Goal: Check status

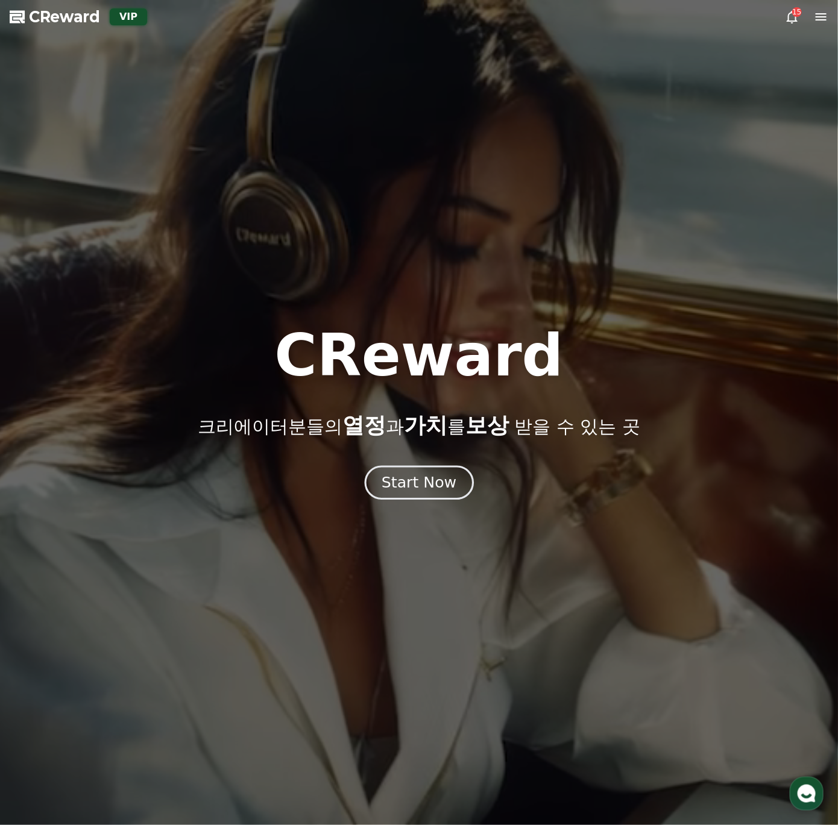
click at [435, 495] on button "Start Now" at bounding box center [418, 482] width 109 height 34
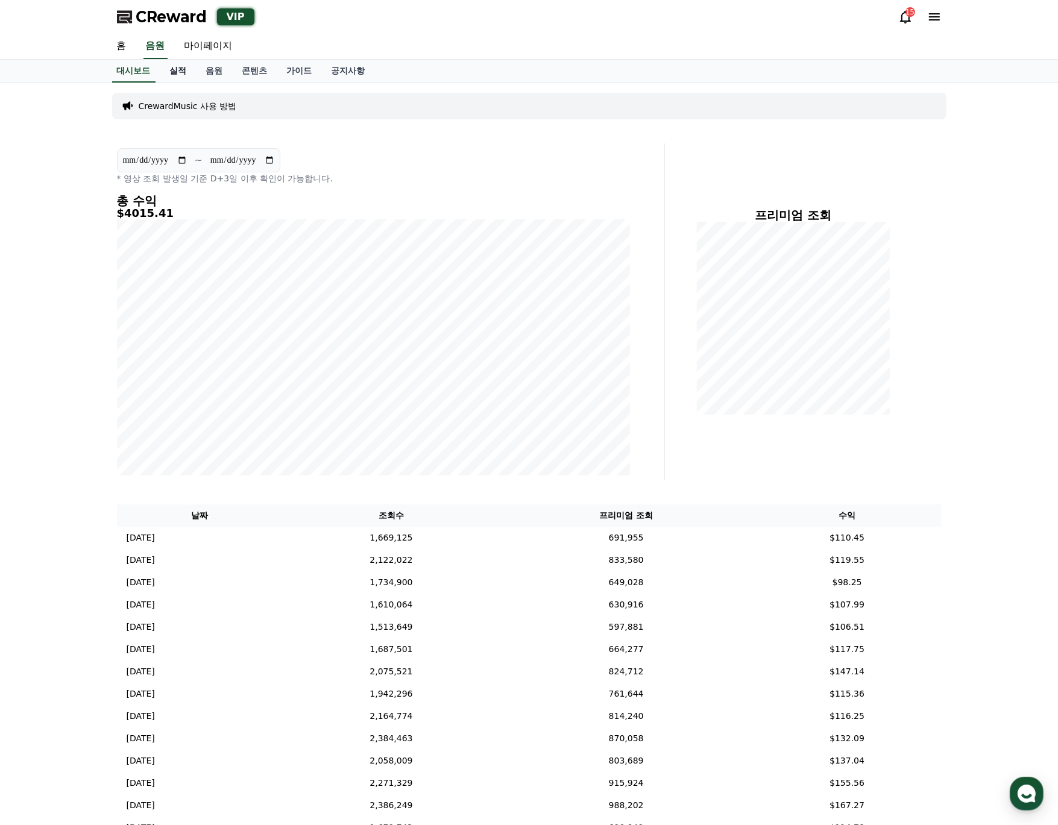
click at [181, 71] on link "실적" at bounding box center [178, 71] width 36 height 23
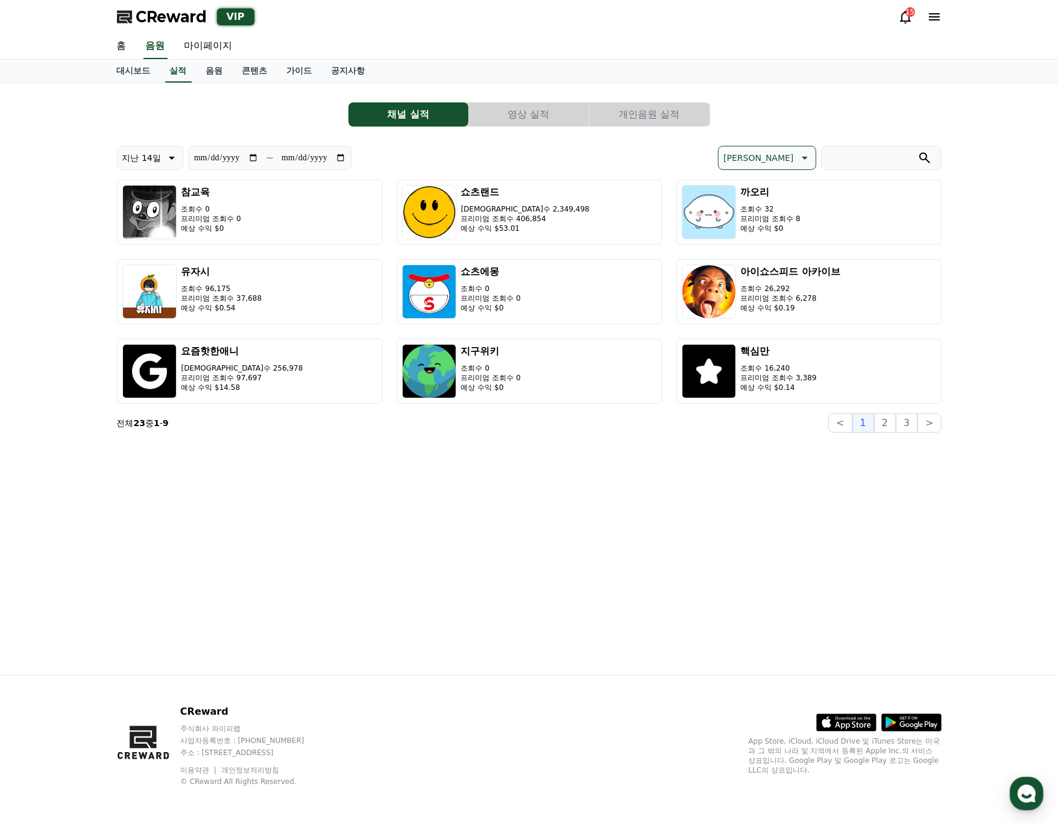
click at [555, 121] on button "영상 실적" at bounding box center [529, 114] width 120 height 24
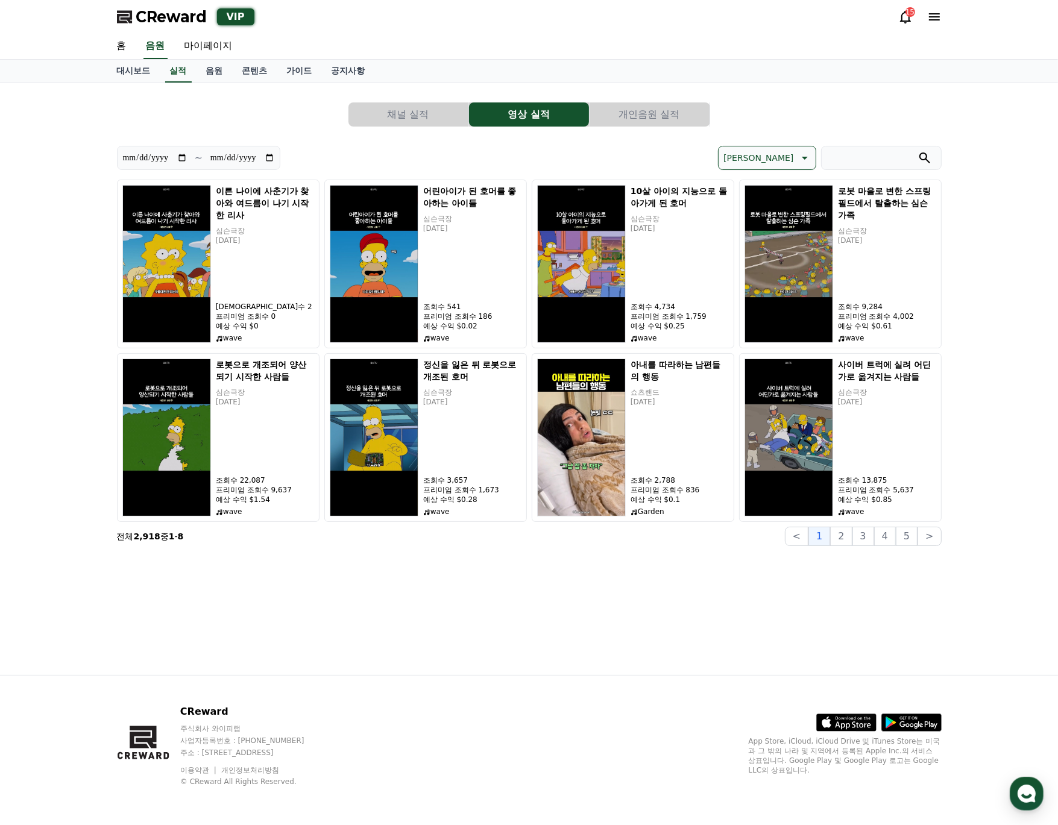
click at [655, 121] on button "개인음원 실적" at bounding box center [650, 114] width 120 height 24
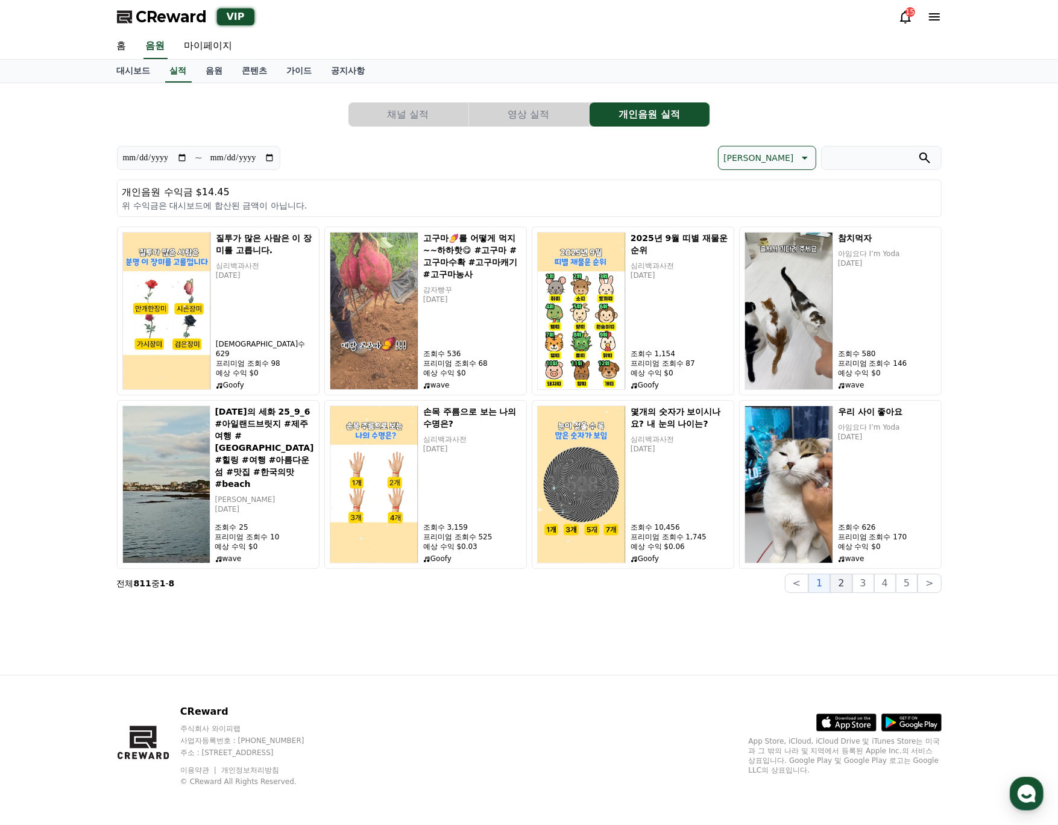
click at [837, 582] on button "2" at bounding box center [841, 583] width 22 height 19
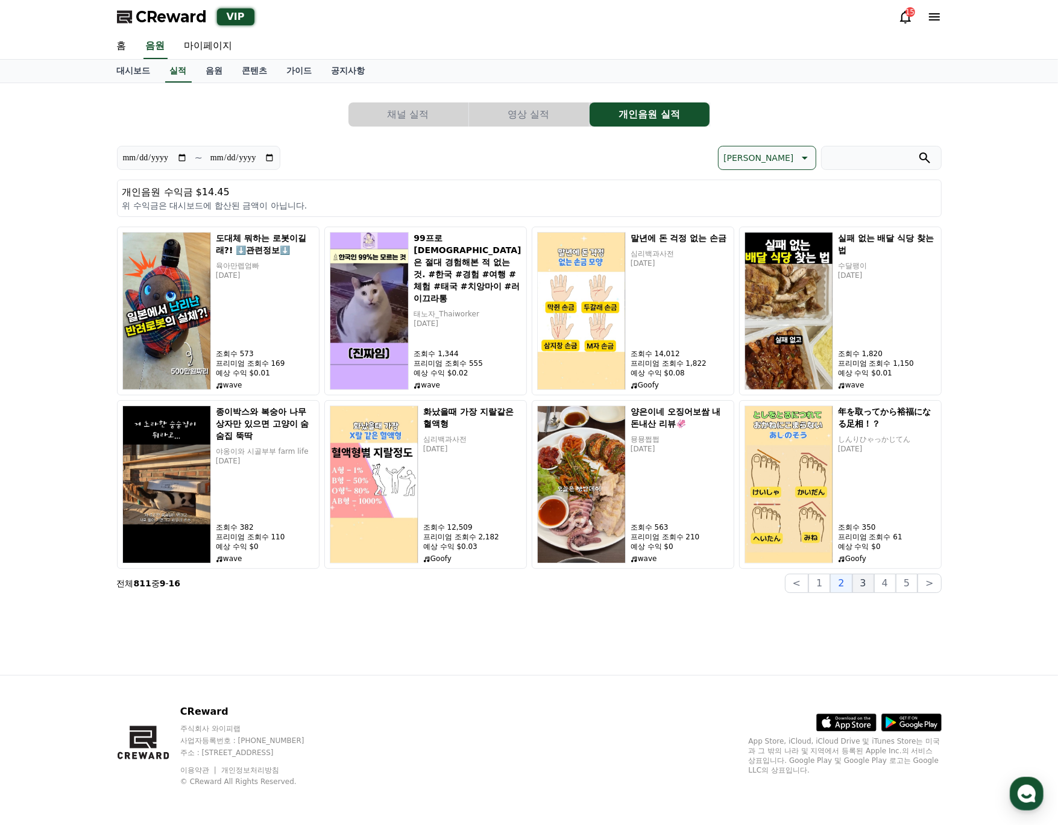
click at [837, 584] on button "3" at bounding box center [863, 583] width 22 height 19
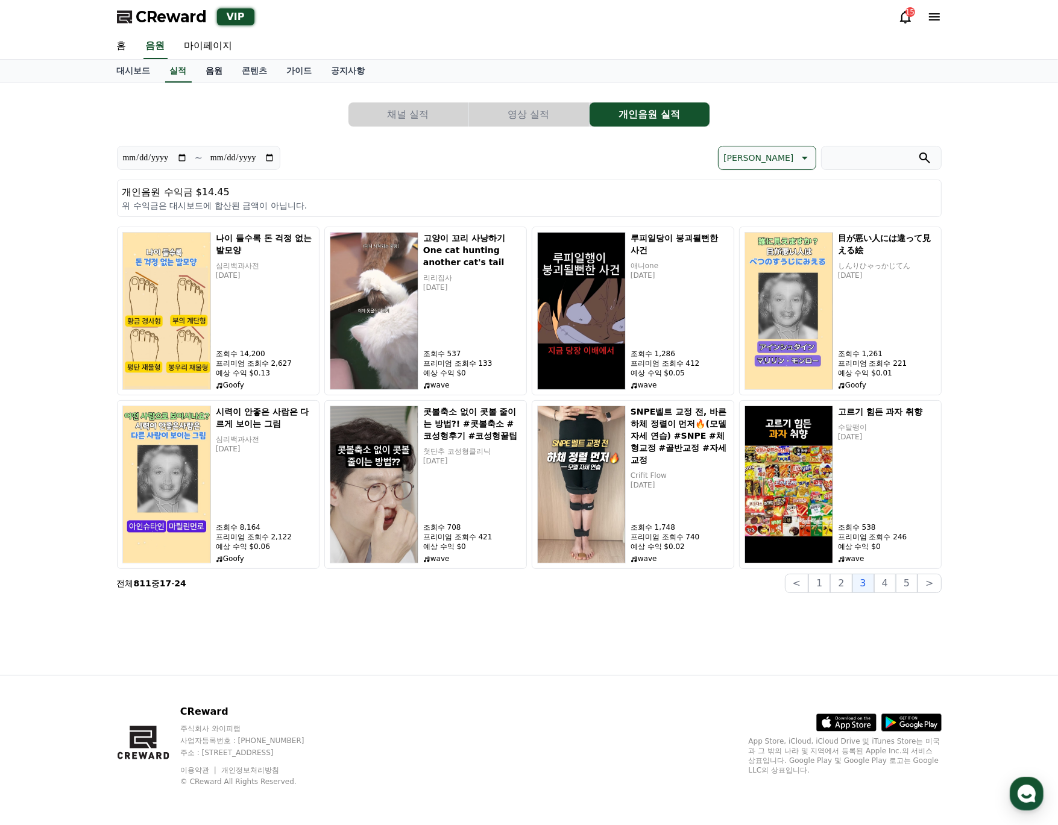
click at [222, 75] on link "음원" at bounding box center [215, 71] width 36 height 23
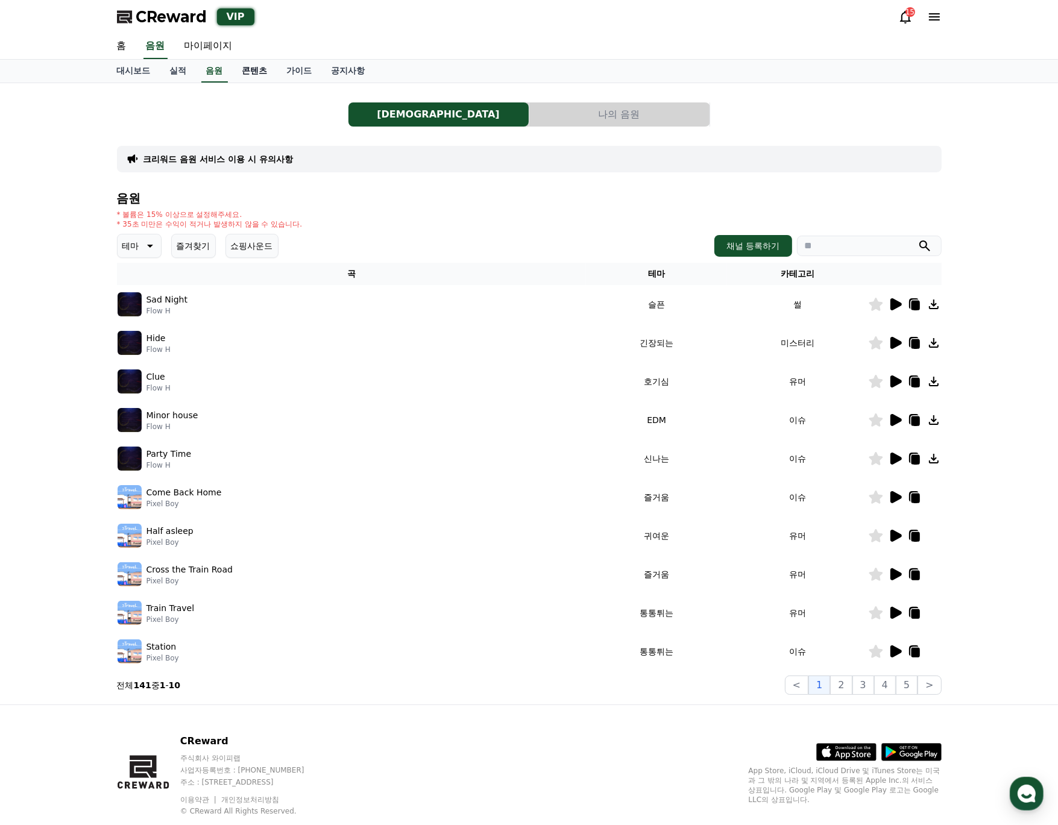
click at [249, 72] on link "콘텐츠" at bounding box center [255, 71] width 45 height 23
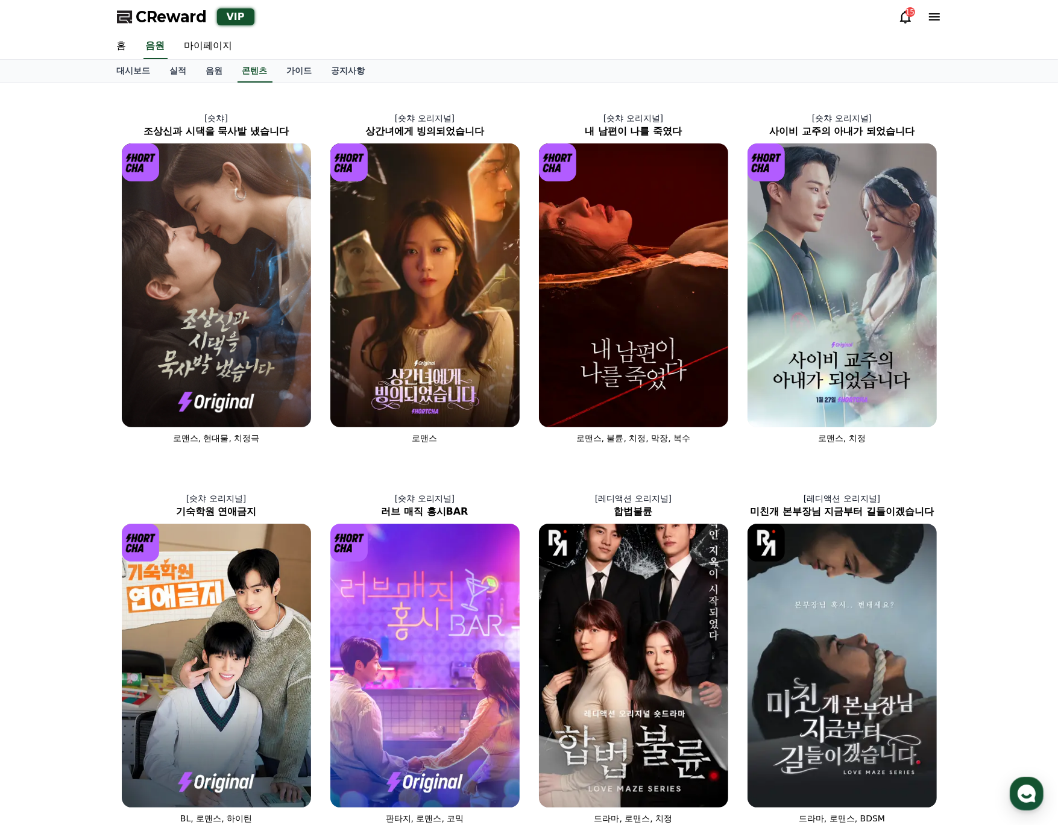
click at [837, 135] on div "[숏챠] 조상신과 시댁을 묵사발 냈습니다 로맨스, 현대물, 치정극 [숏챠 오리지널] 상간녀에게 빙의되었습니다 로맨스 [숏챠 오리지널] 내 남편…" at bounding box center [529, 651] width 1058 height 1136
